Goal: Check status: Check status

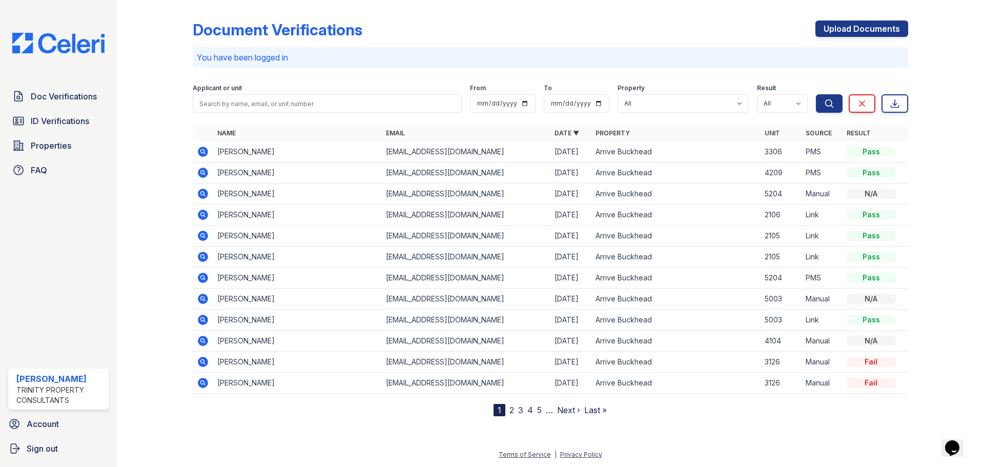
click at [199, 296] on icon at bounding box center [203, 299] width 12 height 12
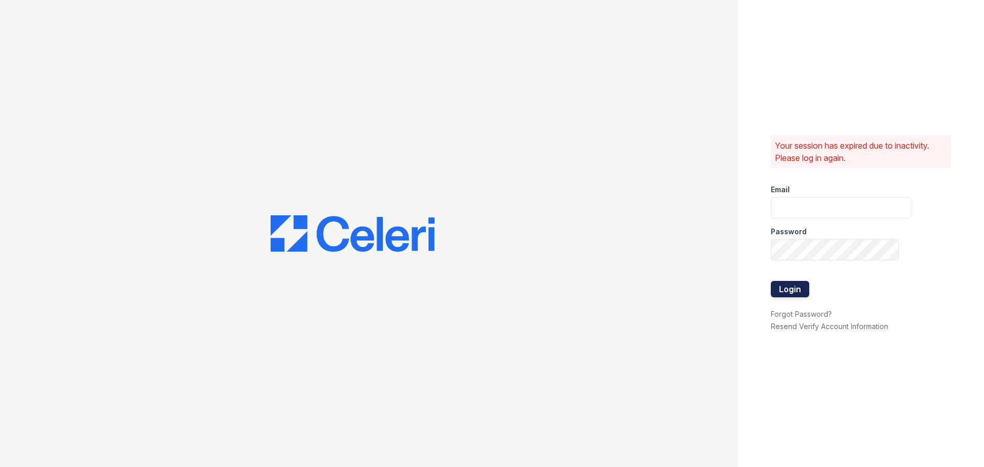
type input "aduran@trinity-pm.com"
click at [791, 290] on button "Login" at bounding box center [790, 289] width 38 height 16
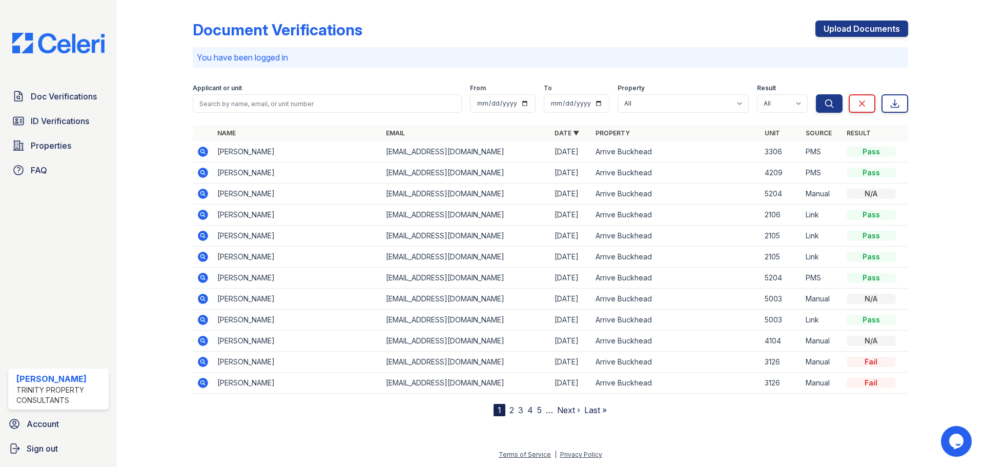
click at [206, 300] on icon at bounding box center [203, 299] width 10 height 10
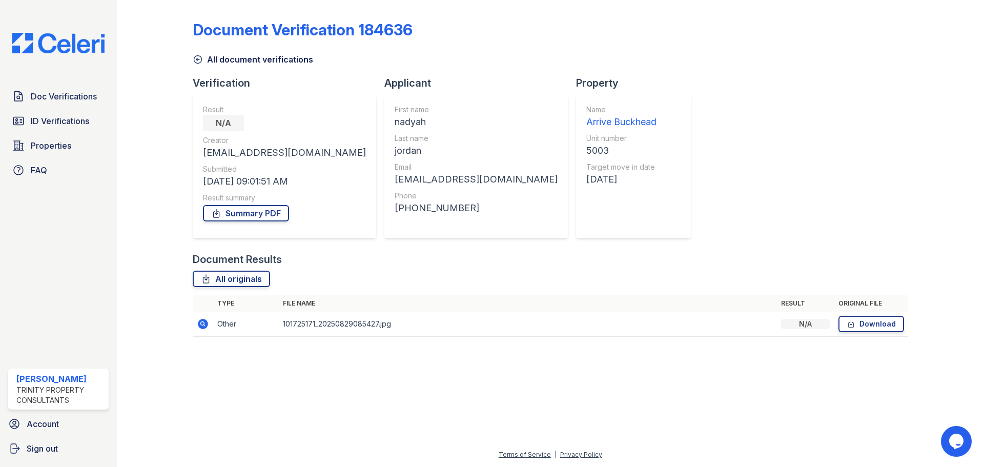
click at [205, 324] on icon at bounding box center [203, 324] width 10 height 10
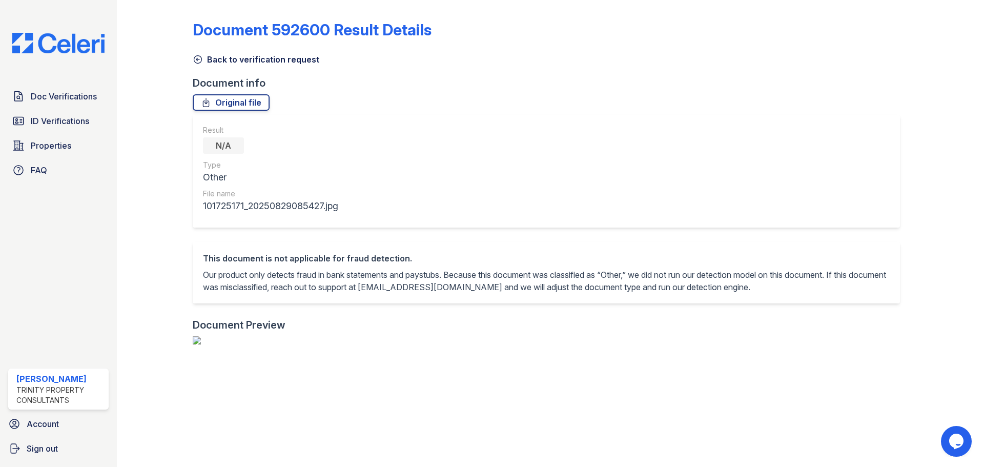
click at [200, 54] on icon at bounding box center [198, 59] width 10 height 10
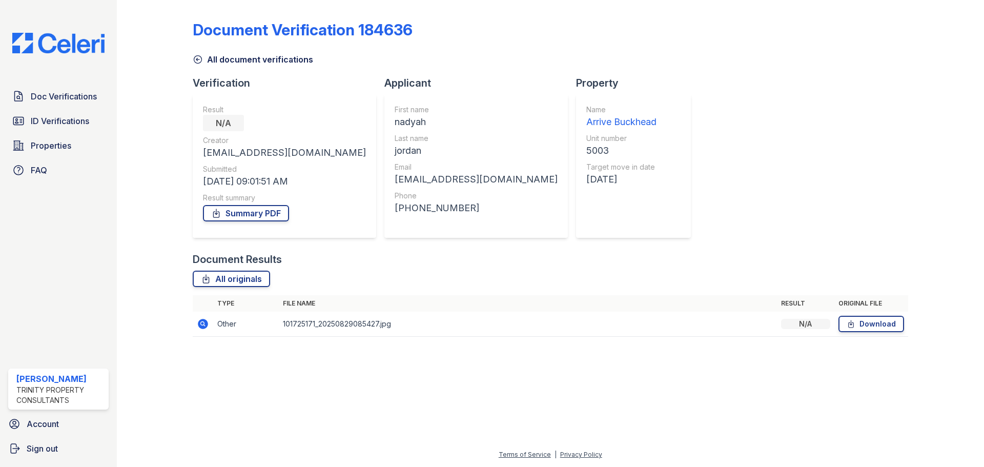
click at [201, 59] on icon at bounding box center [198, 59] width 10 height 10
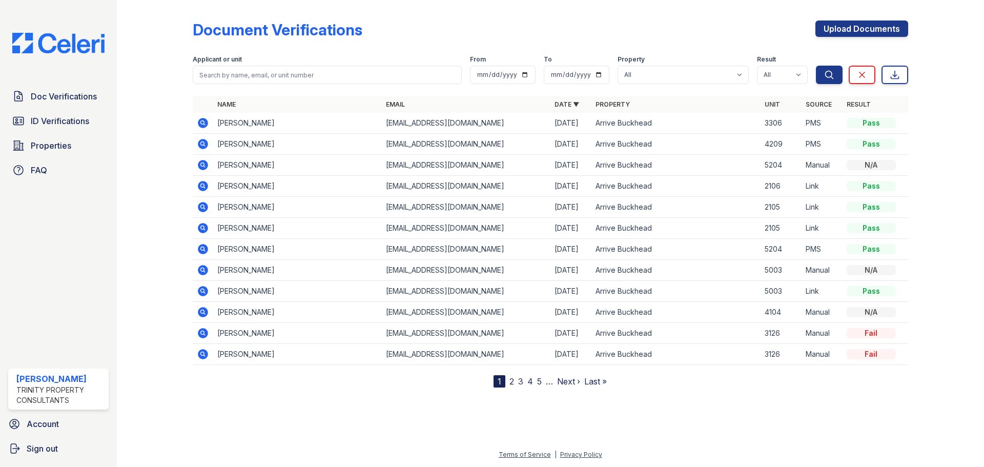
click at [207, 287] on icon at bounding box center [203, 291] width 12 height 12
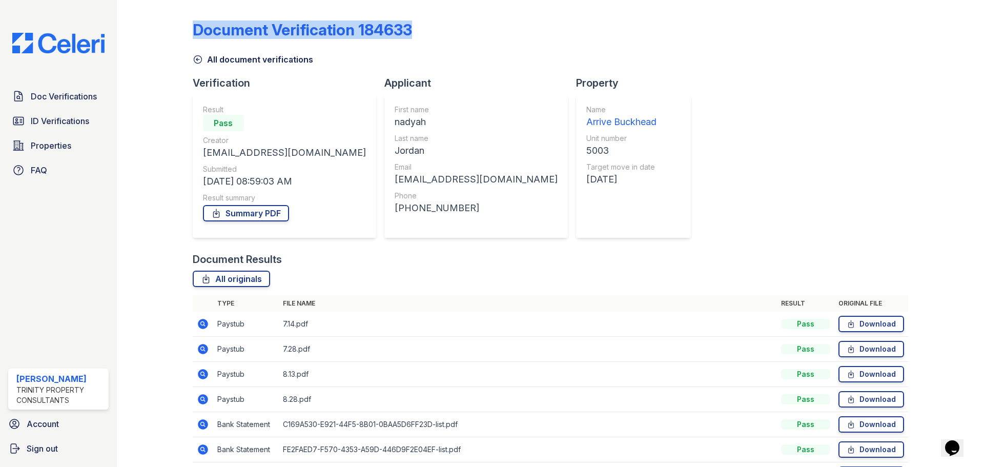
click at [192, 56] on div "Document Verification 184633 All document verifications Verification Result Pas…" at bounding box center [550, 257] width 835 height 514
click at [193, 58] on icon at bounding box center [198, 59] width 10 height 10
